Goal: Entertainment & Leisure: Consume media (video, audio)

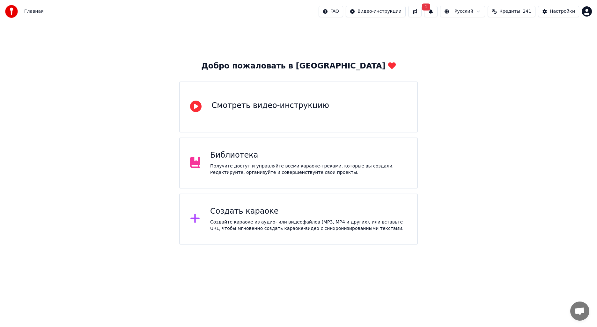
click at [243, 159] on div "Библиотека" at bounding box center [308, 155] width 197 height 10
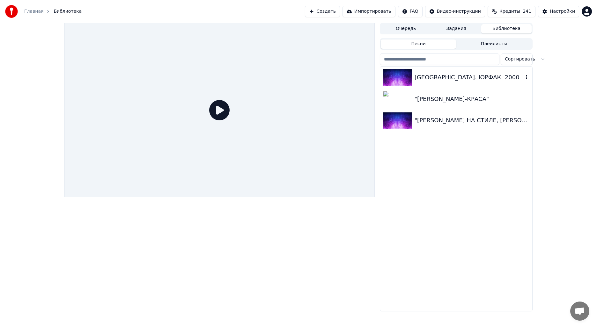
click at [447, 77] on div "[GEOGRAPHIC_DATA]. ЮРФАК. 2000" at bounding box center [469, 77] width 109 height 9
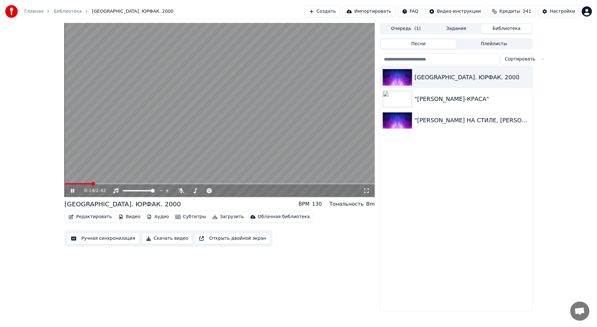
click at [250, 94] on video at bounding box center [219, 110] width 310 height 174
click at [14, 11] on img at bounding box center [11, 11] width 13 height 13
